Goal: Check status: Check status

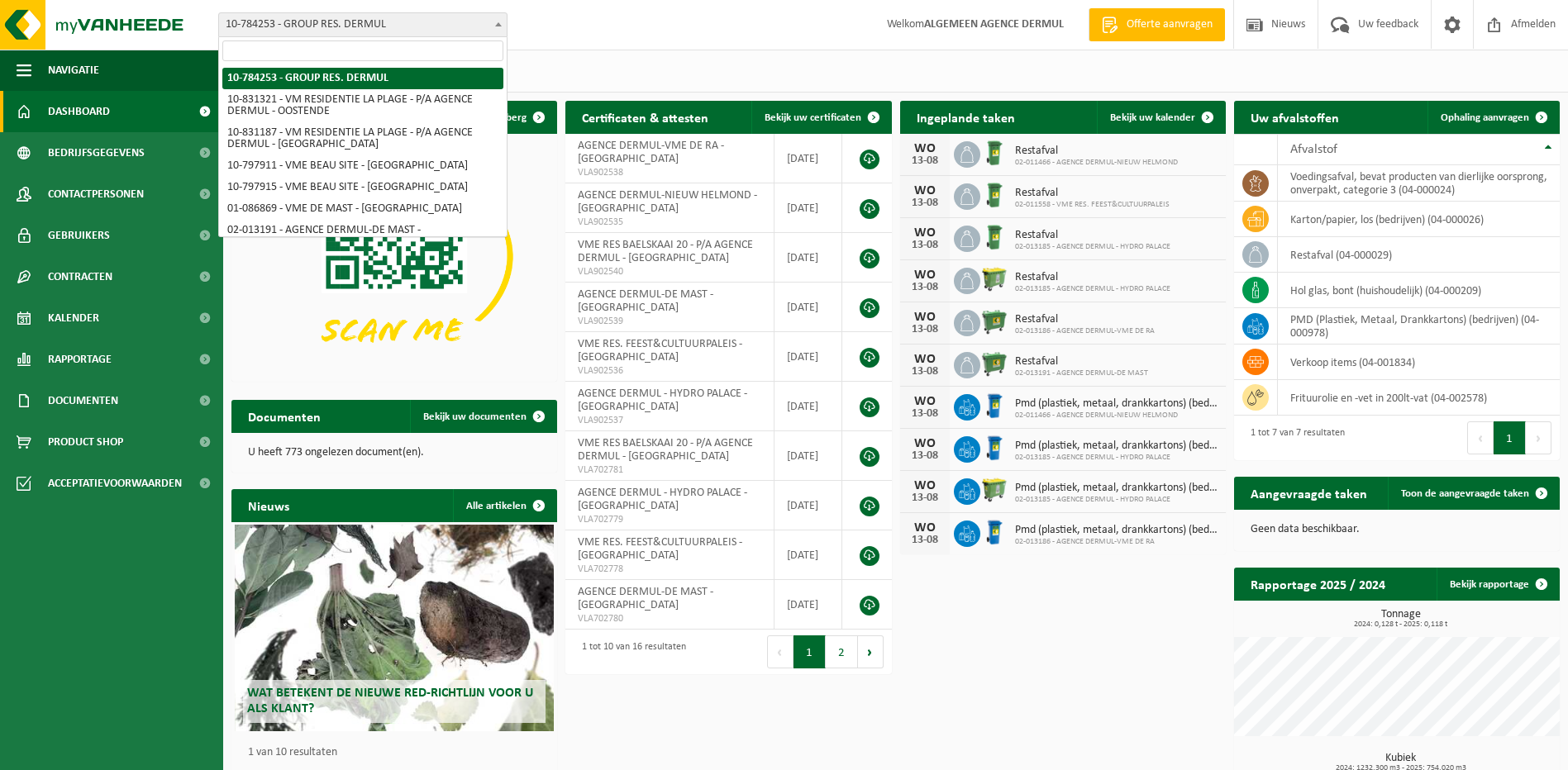
click at [449, 25] on span "10-784253 - GROUP RES. DERMUL" at bounding box center [362, 25] width 288 height 23
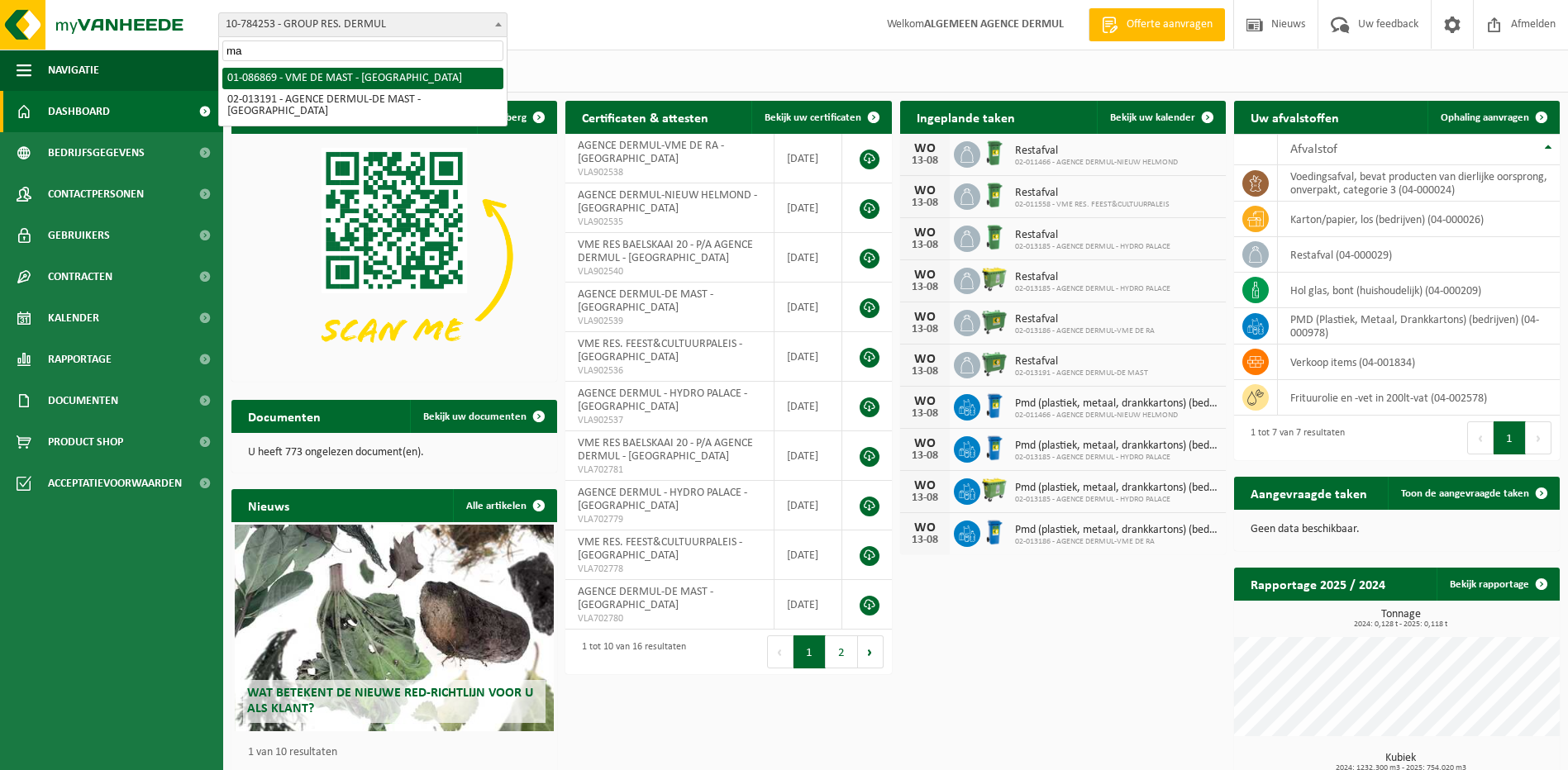
type input "ma"
select select "18655"
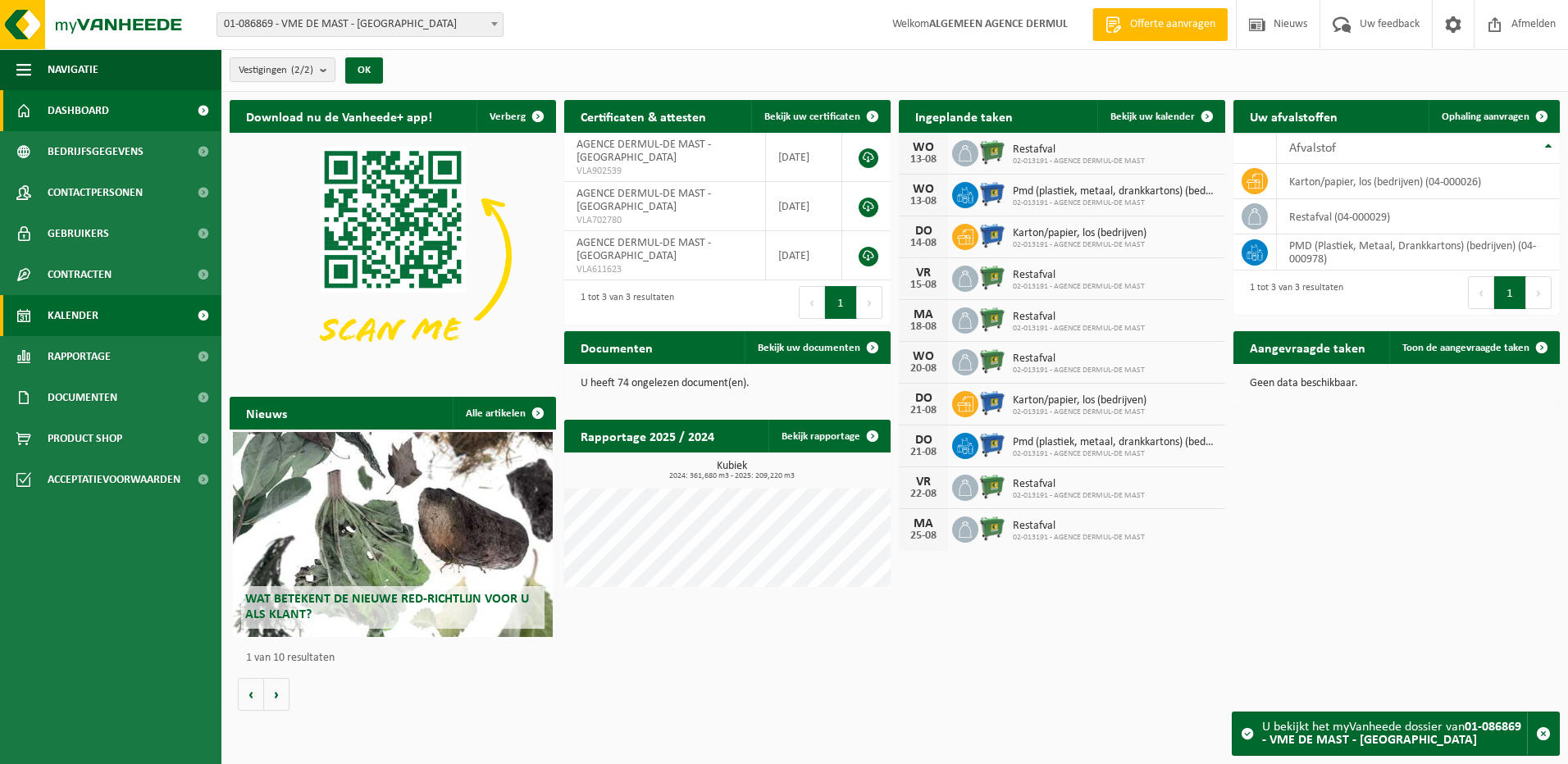
click at [76, 310] on span "Kalender" at bounding box center [72, 316] width 51 height 41
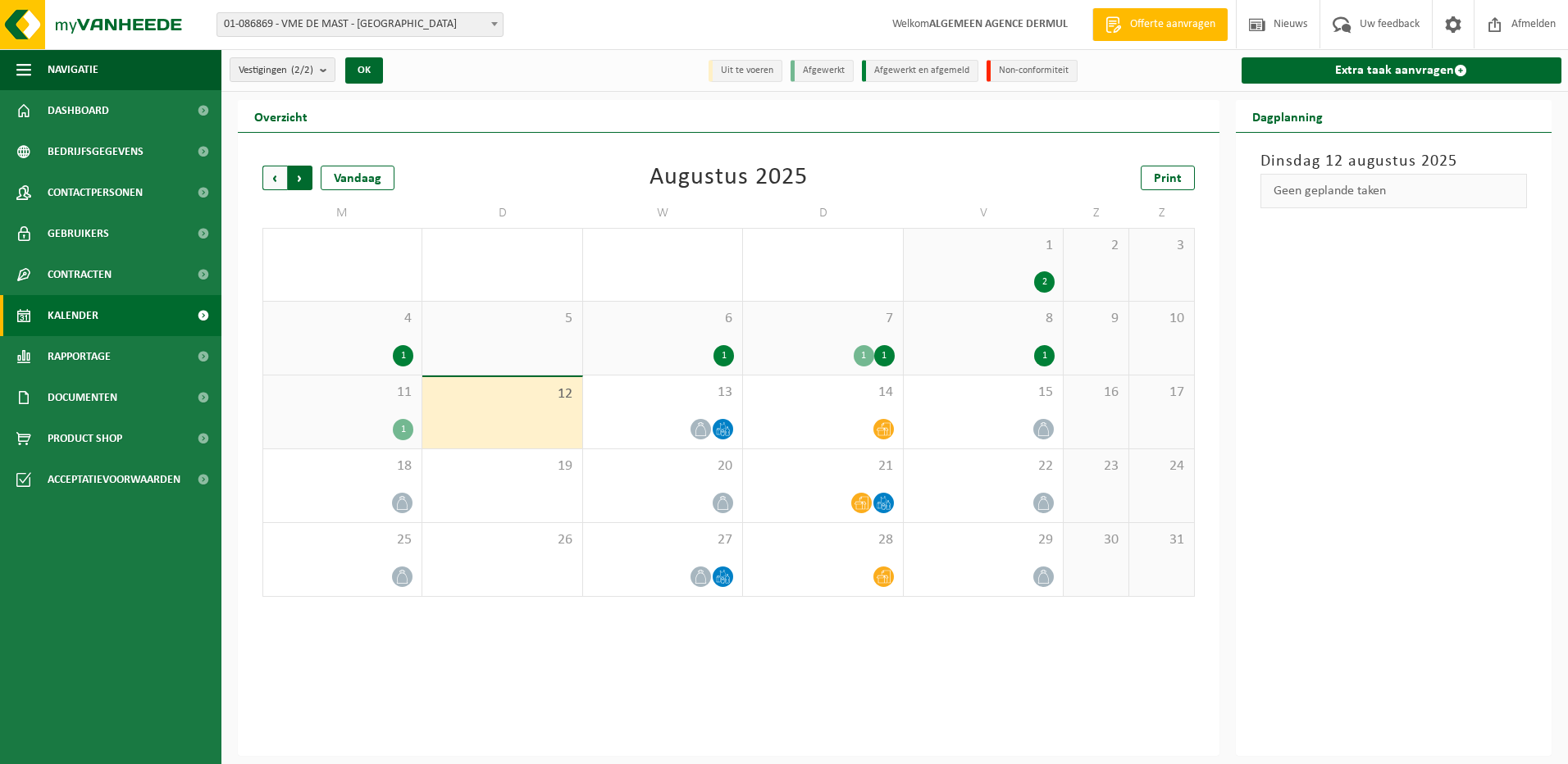
click at [272, 178] on span "Vorige" at bounding box center [275, 178] width 25 height 25
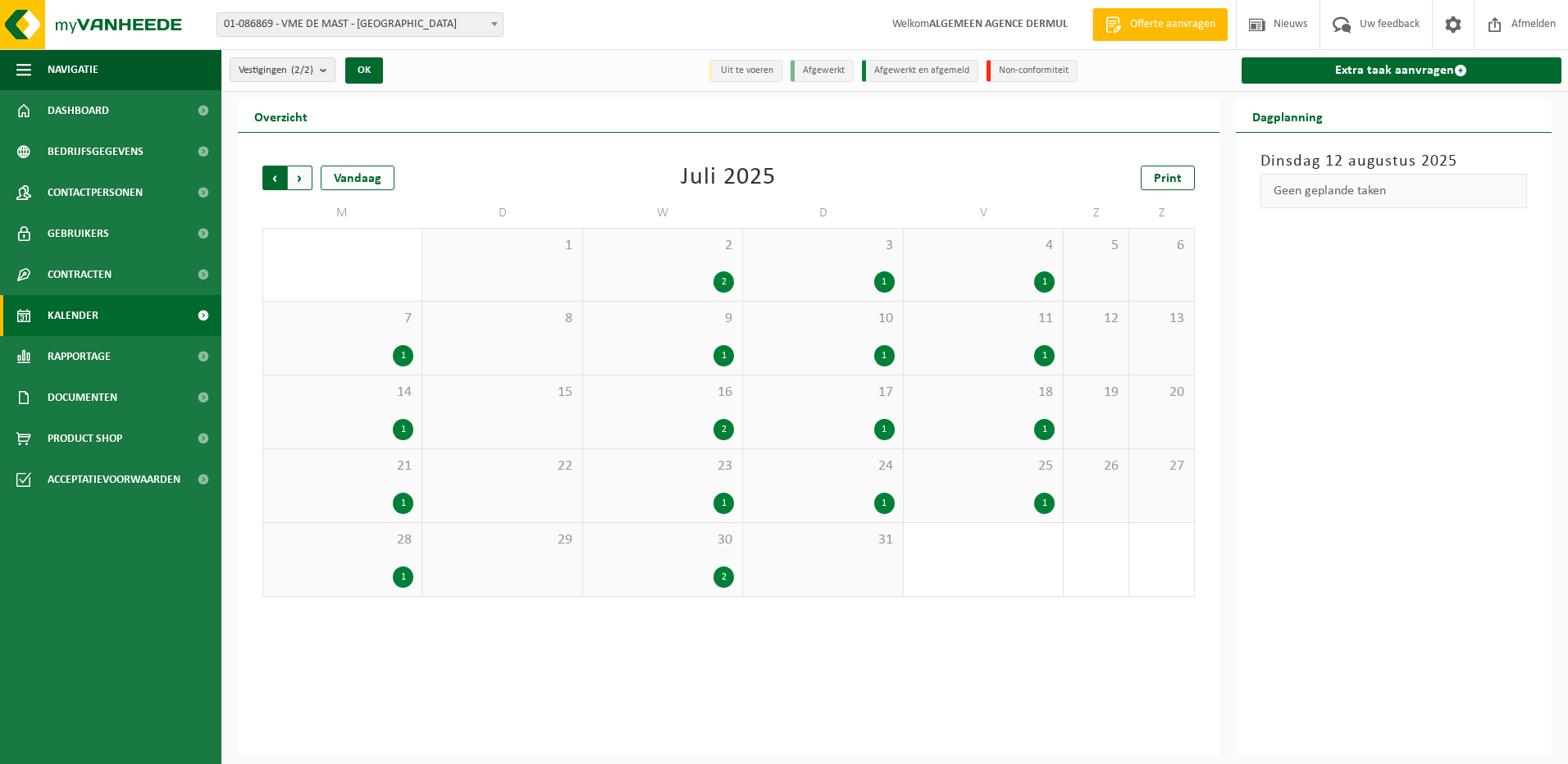
click at [304, 180] on span "Volgende" at bounding box center [301, 178] width 25 height 25
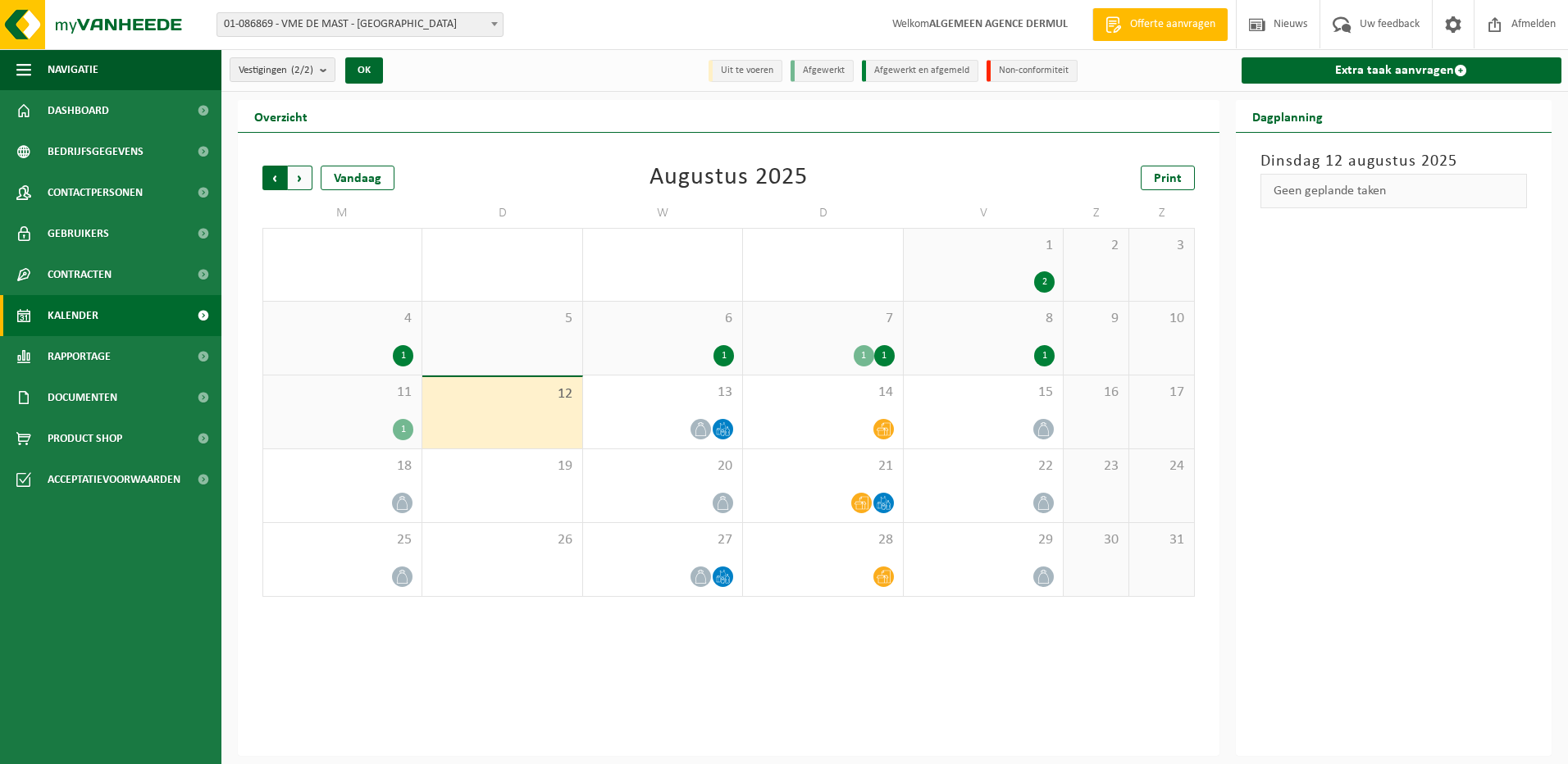
click at [300, 183] on span "Volgende" at bounding box center [301, 178] width 25 height 25
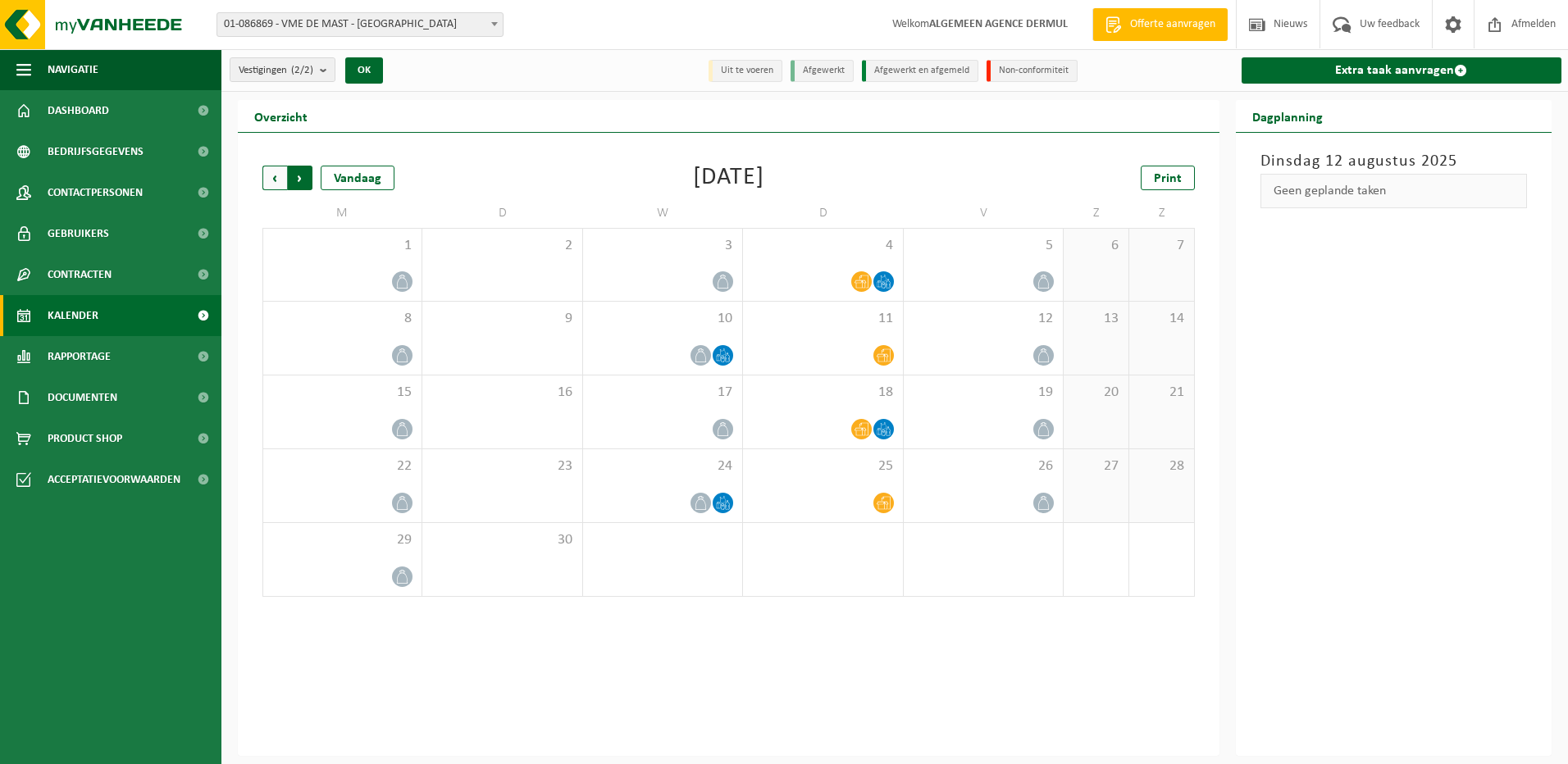
click at [280, 179] on span "Vorige" at bounding box center [275, 178] width 25 height 25
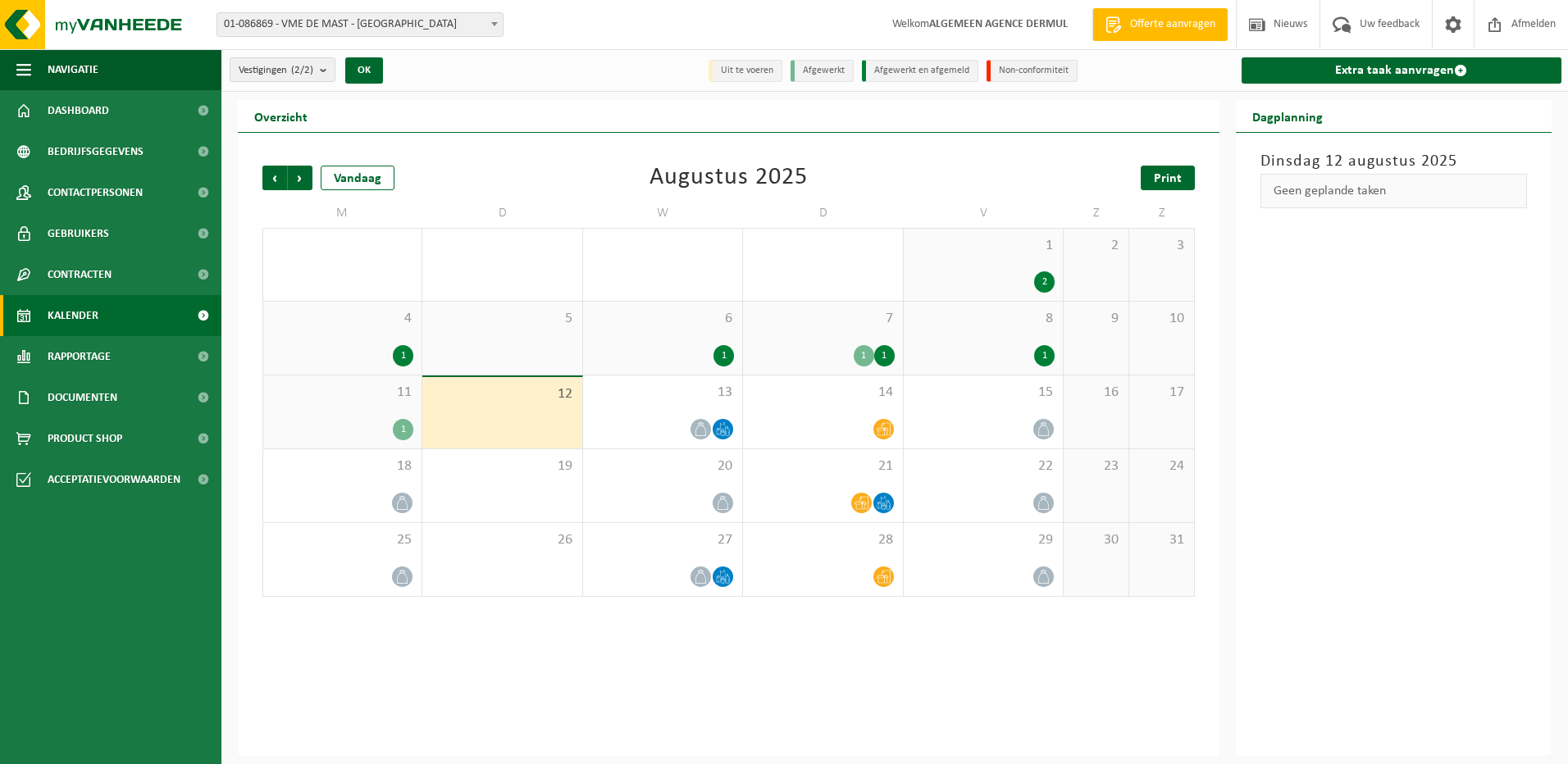
click at [1172, 177] on span "Print" at bounding box center [1167, 179] width 28 height 13
click at [1495, 298] on div "Dinsdag 12 augustus 2025 Geen geplande taken" at bounding box center [1394, 444] width 316 height 623
click at [1510, 23] on span "Afmelden" at bounding box center [1532, 24] width 52 height 48
